Goal: Find contact information: Find contact information

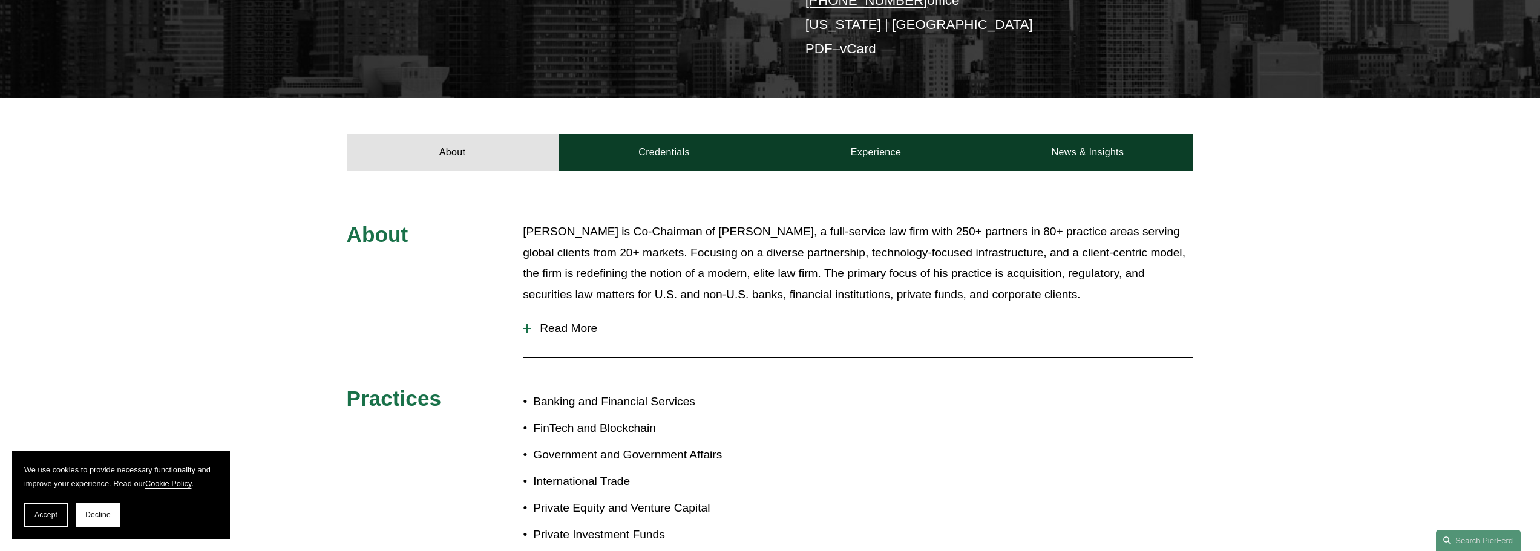
scroll to position [605, 0]
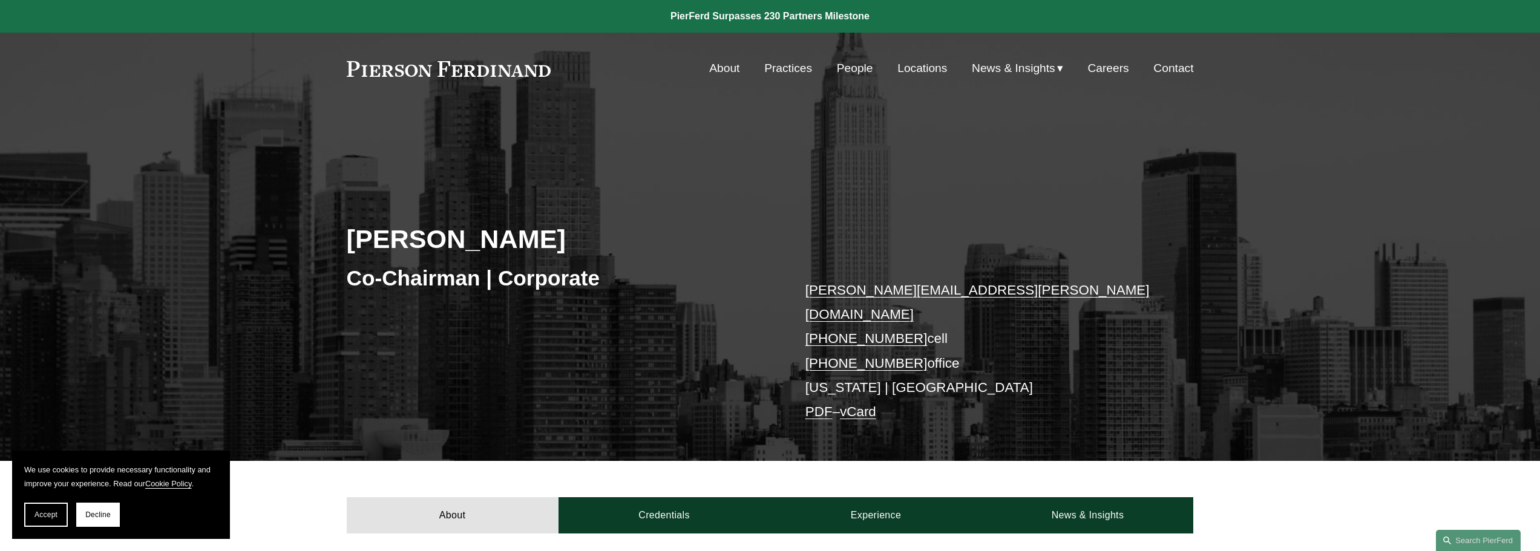
click at [856, 404] on link "vCard" at bounding box center [858, 411] width 36 height 15
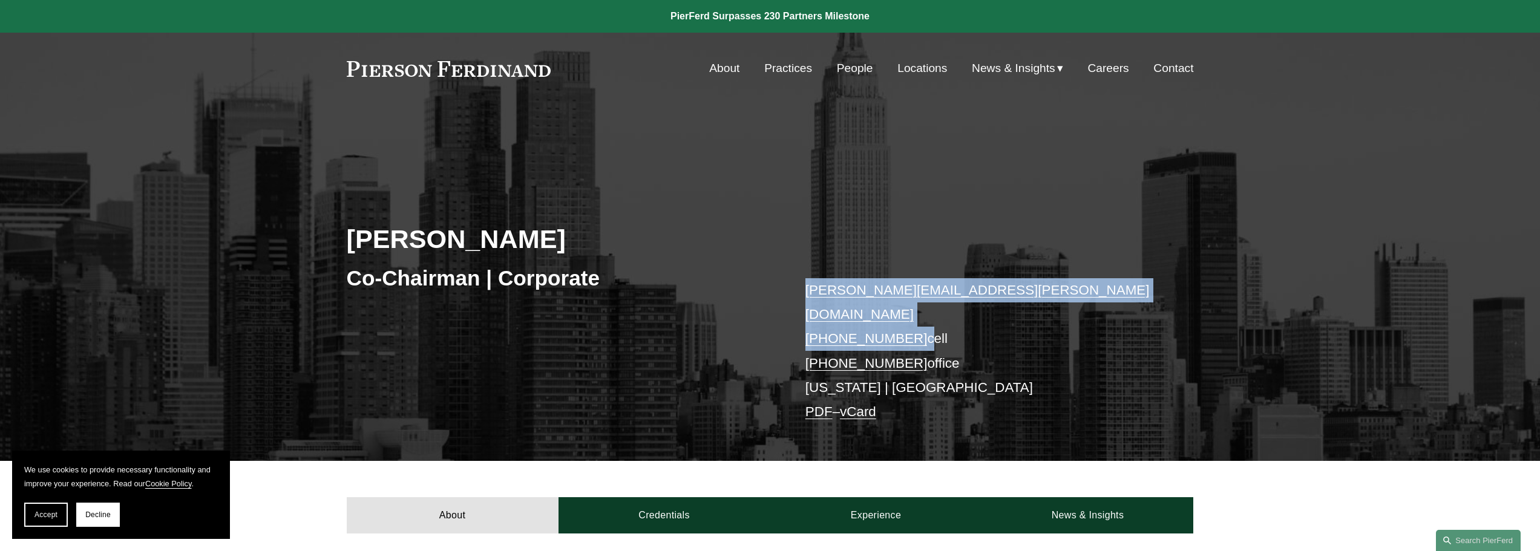
drag, startPoint x: 910, startPoint y: 315, endPoint x: 768, endPoint y: 295, distance: 143.5
click at [768, 295] on div "Michael Pierson Co-Chairman | Corporate michael.pierson@pierferd.com +1.202.445…" at bounding box center [770, 306] width 1540 height 310
copy div "michael.pierson@pierferd.com +1.202.445.3779"
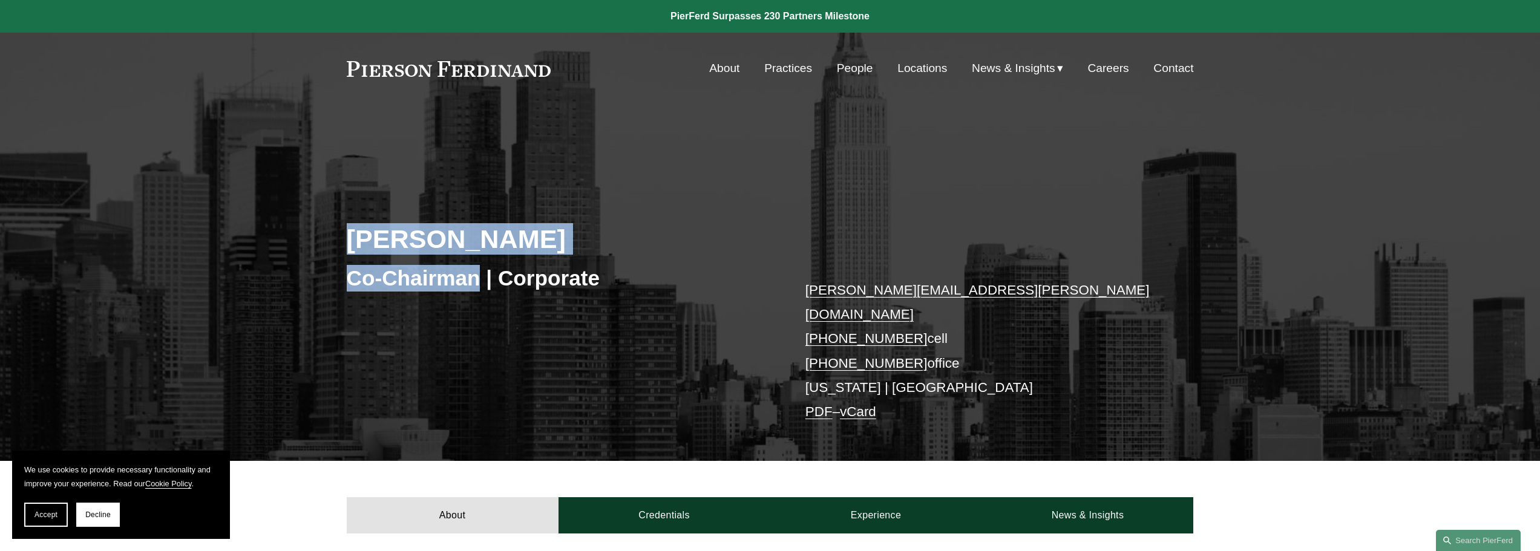
drag, startPoint x: 349, startPoint y: 243, endPoint x: 479, endPoint y: 288, distance: 137.8
click at [479, 288] on div "Michael Pierson Co-Chairman | Corporate michael.pierson@pierferd.com +1.202.445…" at bounding box center [770, 306] width 1540 height 310
copy div "Michael Pierson Co-Chairman"
